Goal: Task Accomplishment & Management: Use online tool/utility

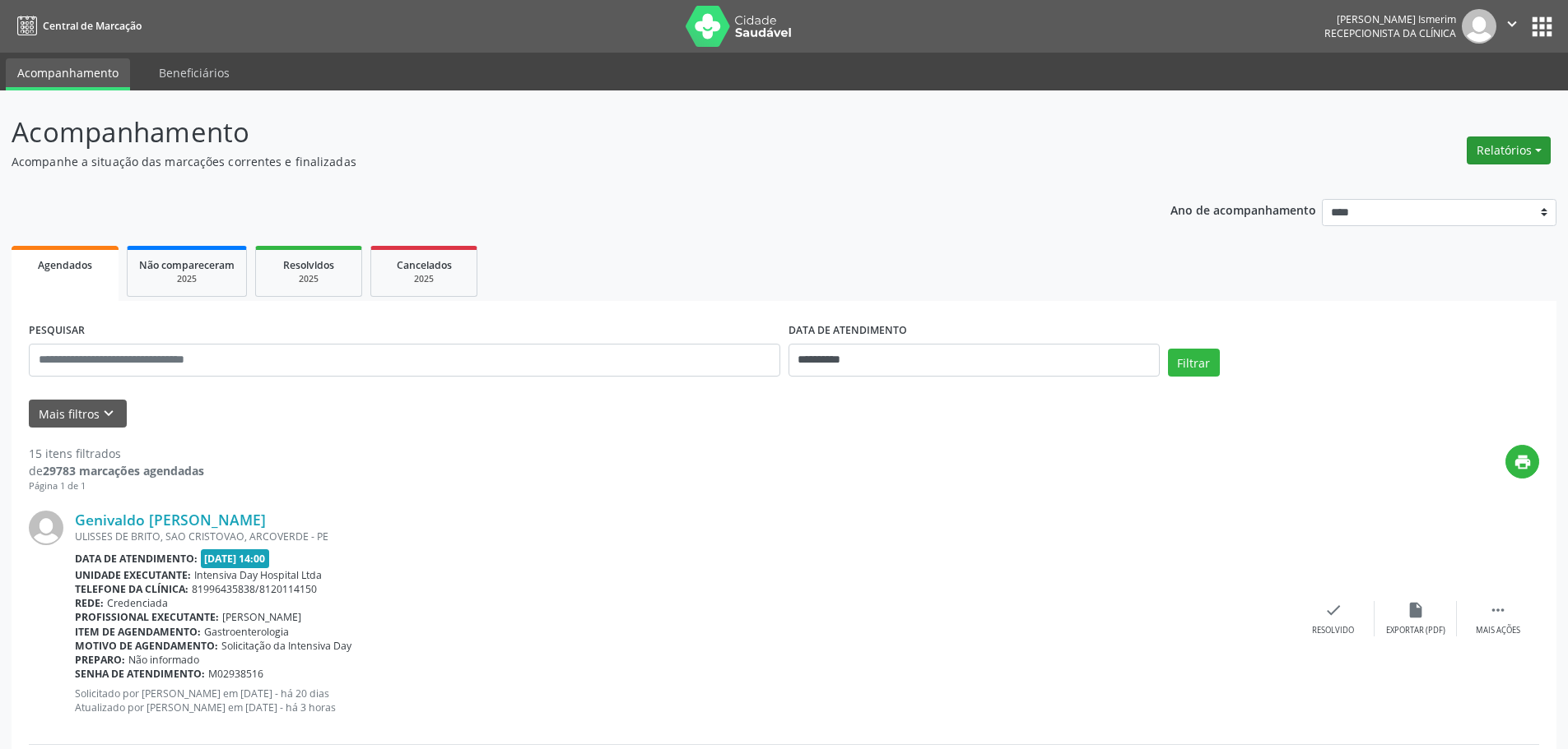
click at [1503, 155] on button "Relatórios" at bounding box center [1508, 150] width 84 height 28
click at [1449, 182] on link "Agendamentos" at bounding box center [1462, 185] width 177 height 23
select select "*"
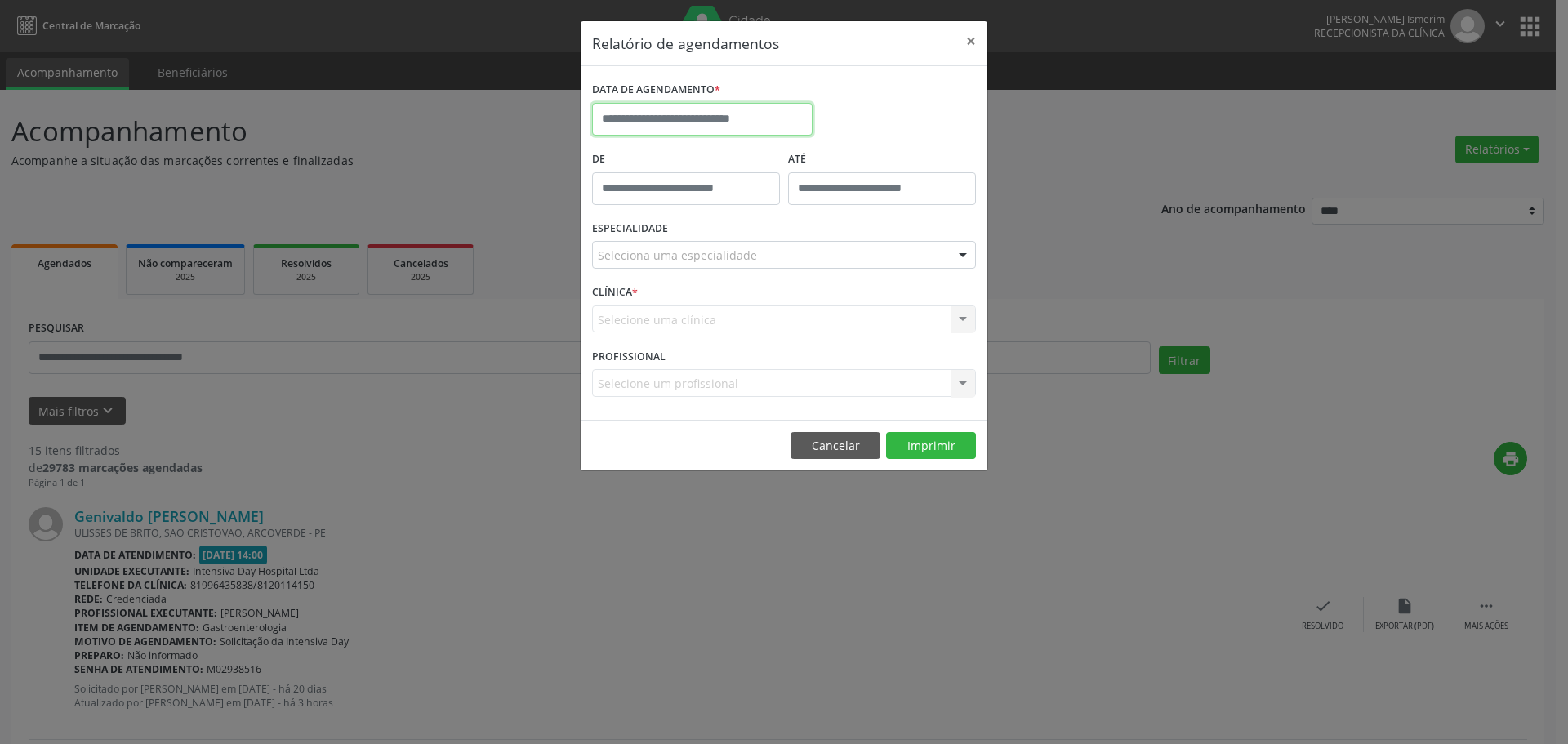
click at [694, 123] on input "text" at bounding box center [702, 119] width 220 height 33
click at [680, 228] on span "7" at bounding box center [681, 237] width 32 height 32
type input "**********"
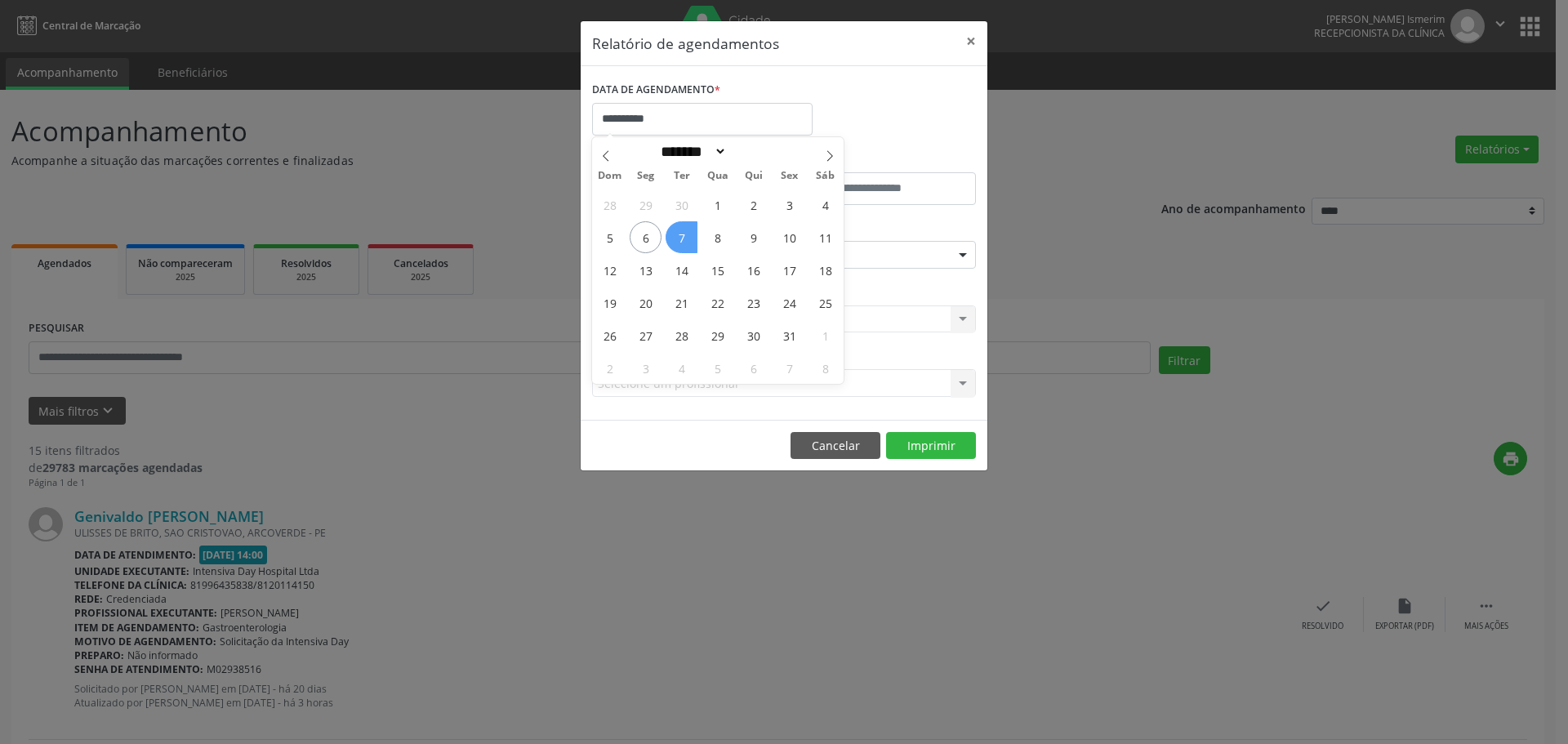
click at [677, 233] on span "7" at bounding box center [681, 237] width 32 height 32
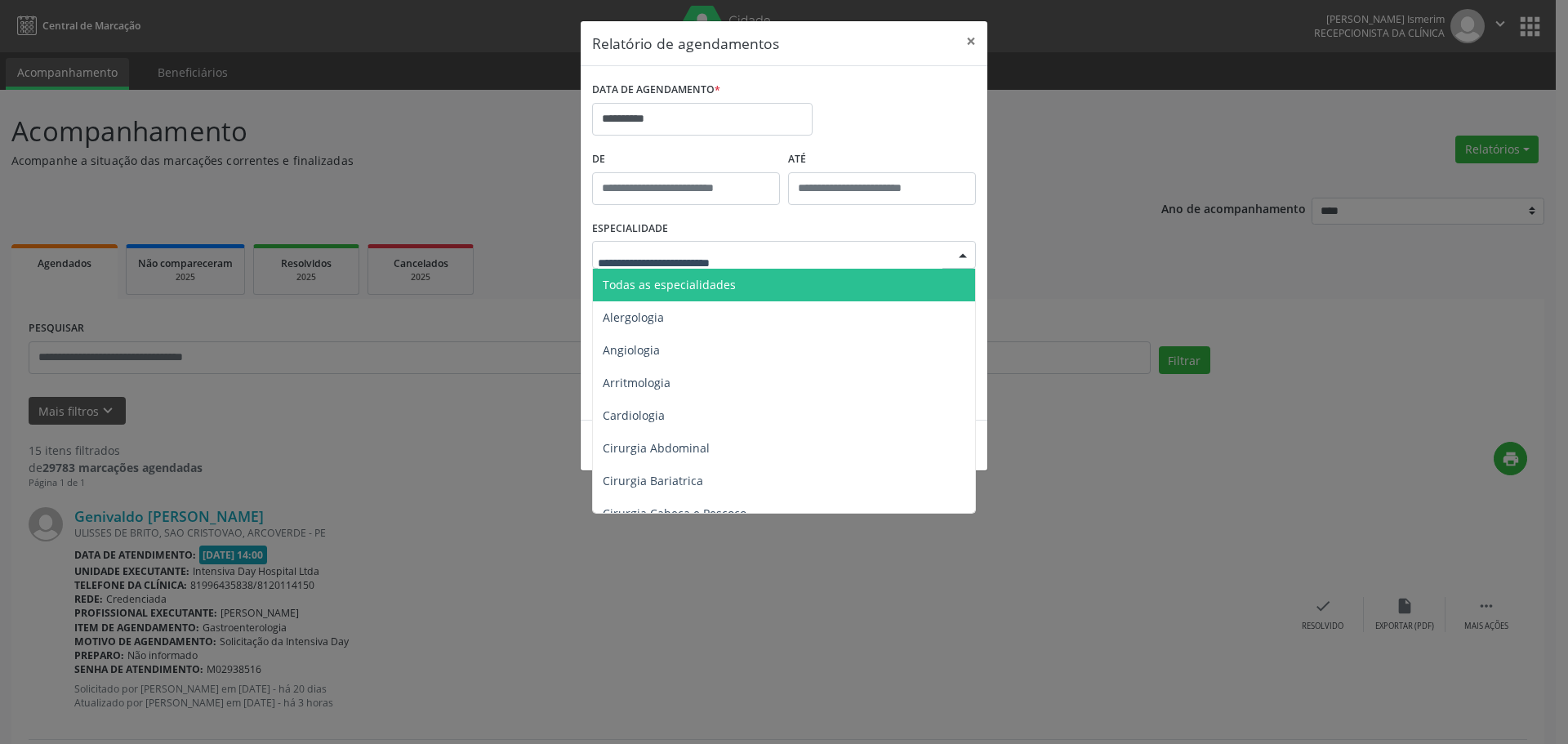
click at [704, 282] on span "Todas as especialidades" at bounding box center [669, 284] width 133 height 15
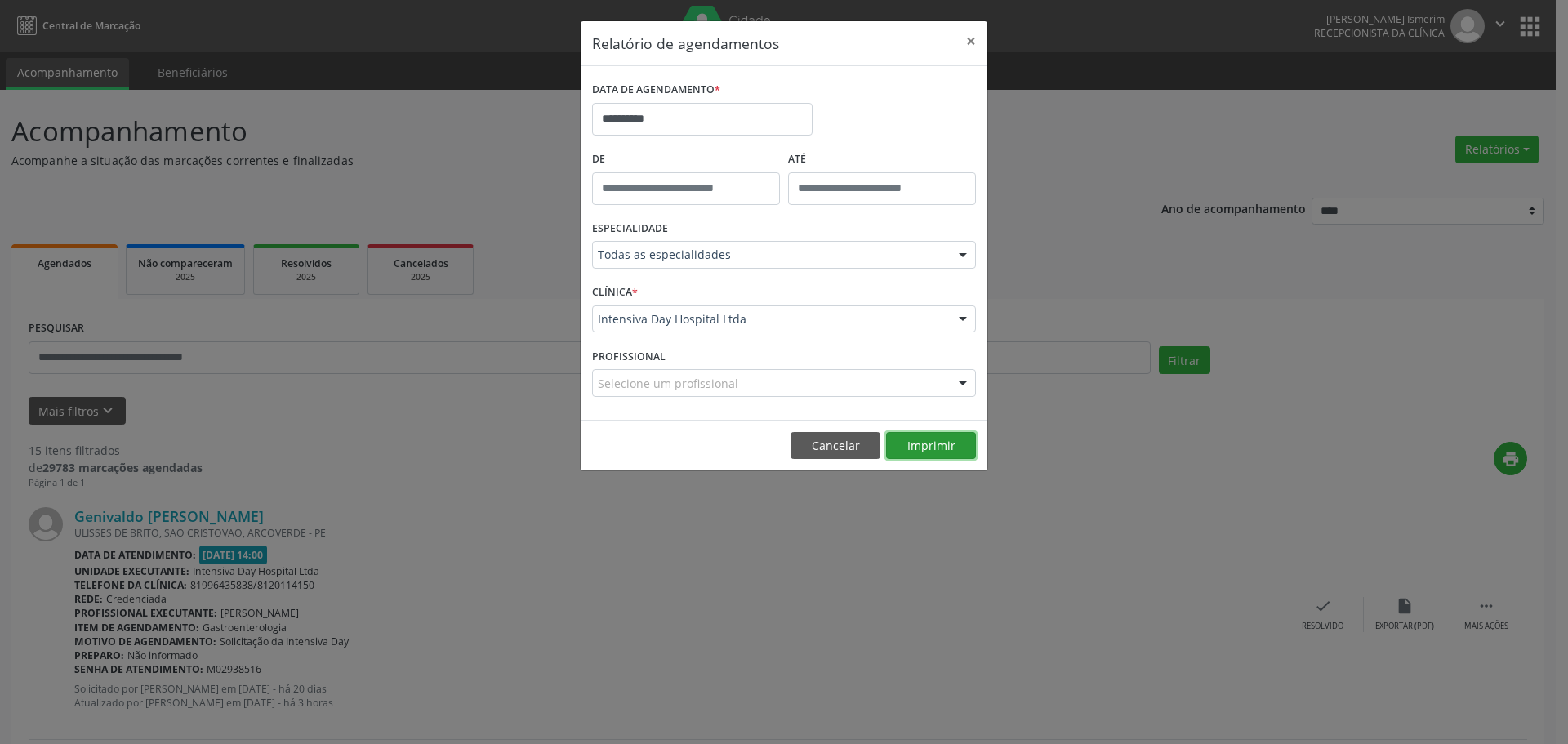
click at [934, 447] on button "Imprimir" at bounding box center [932, 446] width 90 height 28
